Goal: Entertainment & Leisure: Consume media (video, audio)

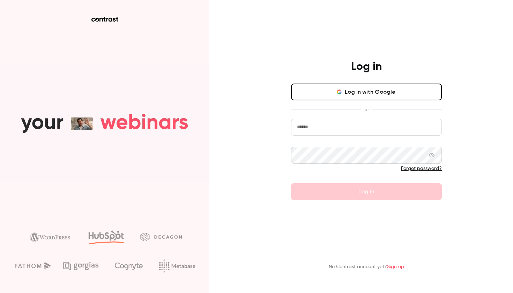
click at [369, 87] on button "Log in with Google" at bounding box center [366, 91] width 151 height 17
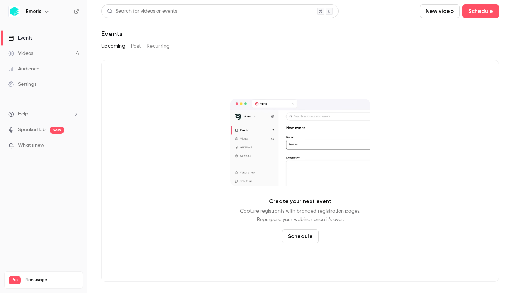
click at [141, 44] on div "Upcoming Past Recurring" at bounding box center [300, 45] width 398 height 11
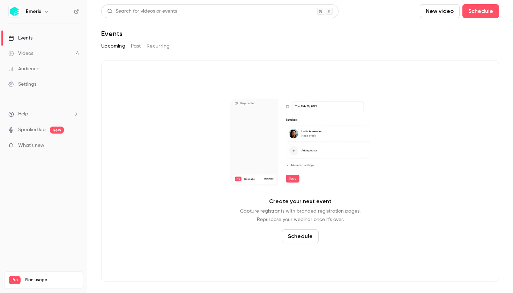
click at [139, 44] on button "Past" at bounding box center [136, 45] width 10 height 11
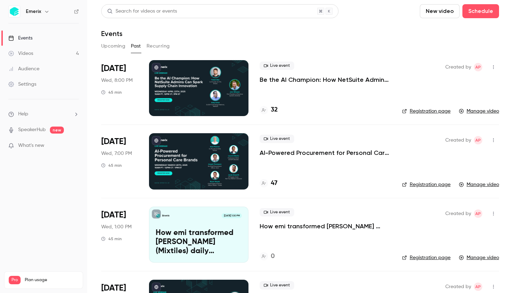
click at [186, 171] on div at bounding box center [198, 161] width 99 height 56
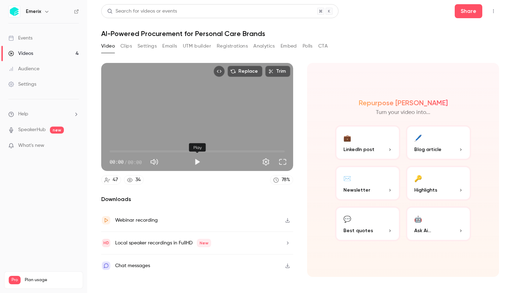
click at [196, 162] on button "Play" at bounding box center [197, 162] width 14 height 14
click at [123, 150] on span "03:06" at bounding box center [197, 151] width 175 height 11
click at [133, 151] on span "05:36" at bounding box center [197, 151] width 175 height 11
click at [144, 151] on span "05:37" at bounding box center [197, 151] width 175 height 11
click at [158, 151] on span "11:33" at bounding box center [197, 151] width 175 height 11
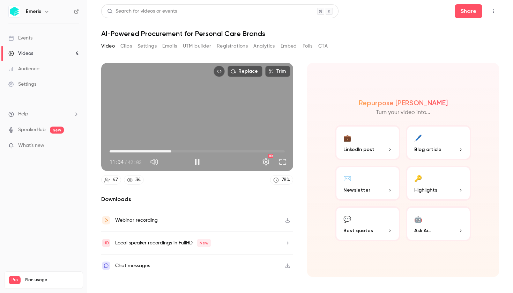
click at [171, 151] on span "14:49" at bounding box center [197, 151] width 175 height 11
click at [166, 151] on span "13:34" at bounding box center [197, 151] width 175 height 11
click at [182, 153] on span "16:01" at bounding box center [197, 151] width 175 height 11
click at [197, 150] on span "17:20" at bounding box center [197, 151] width 175 height 11
click at [210, 150] on span "24:07" at bounding box center [197, 151] width 175 height 11
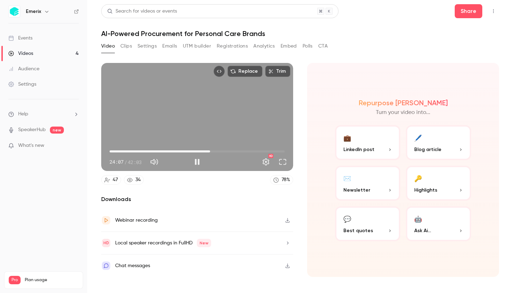
click at [217, 150] on span "24:07" at bounding box center [197, 151] width 175 height 11
click at [229, 151] on span "25:43" at bounding box center [197, 151] width 175 height 11
click at [223, 151] on span "28:39" at bounding box center [197, 151] width 175 height 11
click at [197, 163] on button "Pause" at bounding box center [197, 162] width 14 height 14
type input "******"
